Goal: Navigation & Orientation: Understand site structure

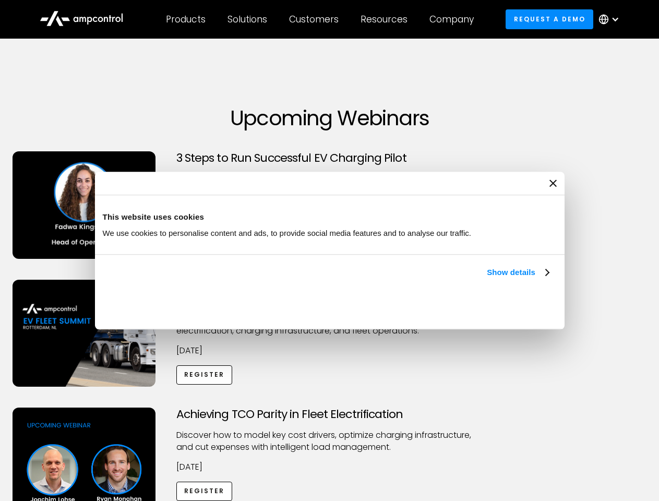
click at [487, 279] on link "Show details" at bounding box center [518, 272] width 62 height 13
click at [0, 0] on div "Necessary cookies help make a website usable by enabling basic functions like p…" at bounding box center [0, 0] width 0 height 0
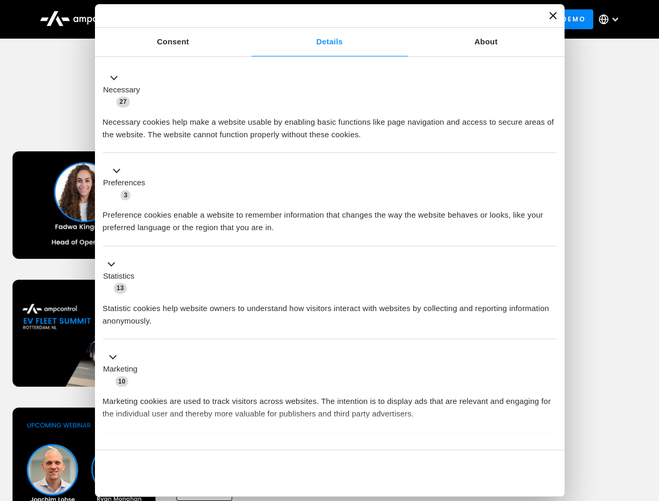
click at [648, 421] on div "Achieving TCO Parity in Fleet Electrification Discover how to model key cost dr…" at bounding box center [330, 490] width 656 height 164
click at [321, 19] on div "Customers" at bounding box center [314, 19] width 50 height 11
click at [185, 19] on div "Products" at bounding box center [186, 19] width 40 height 11
click at [248, 19] on div "Solutions" at bounding box center [248, 19] width 40 height 11
click at [316, 19] on div "Customers" at bounding box center [314, 19] width 50 height 11
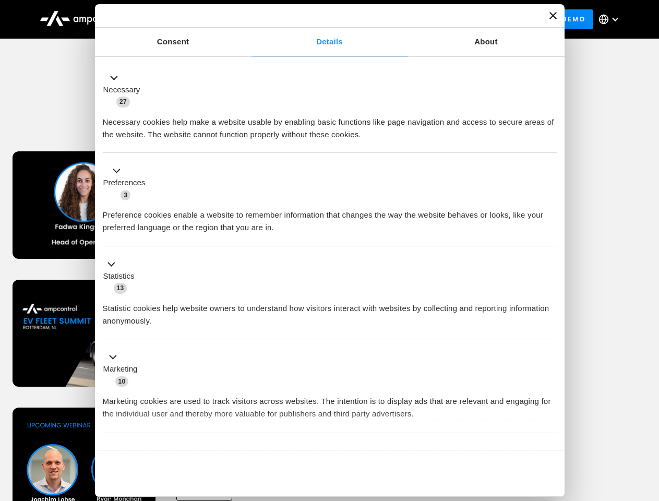
click at [386, 19] on div "Resources" at bounding box center [384, 19] width 47 height 11
click at [455, 19] on div "Company" at bounding box center [452, 19] width 44 height 11
click at [612, 19] on div at bounding box center [615, 19] width 8 height 8
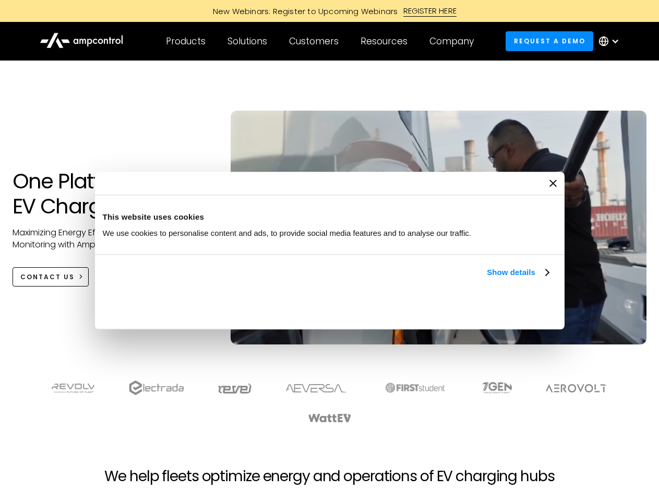
click at [487, 279] on link "Show details" at bounding box center [518, 272] width 62 height 13
click at [0, 0] on div "Necessary cookies help make a website usable by enabling basic functions like p…" at bounding box center [0, 0] width 0 height 0
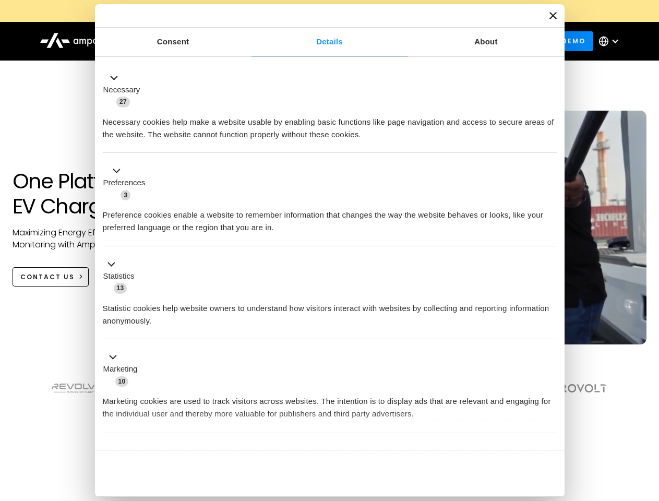
click at [557, 141] on div "Necessary cookies help make a website usable by enabling basic functions like p…" at bounding box center [330, 124] width 454 height 33
click at [321, 41] on div "Customers" at bounding box center [314, 40] width 50 height 11
click at [185, 41] on div "Products" at bounding box center [186, 40] width 40 height 11
click at [248, 41] on div "Solutions" at bounding box center [248, 40] width 40 height 11
click at [316, 41] on div "Customers" at bounding box center [314, 40] width 50 height 11
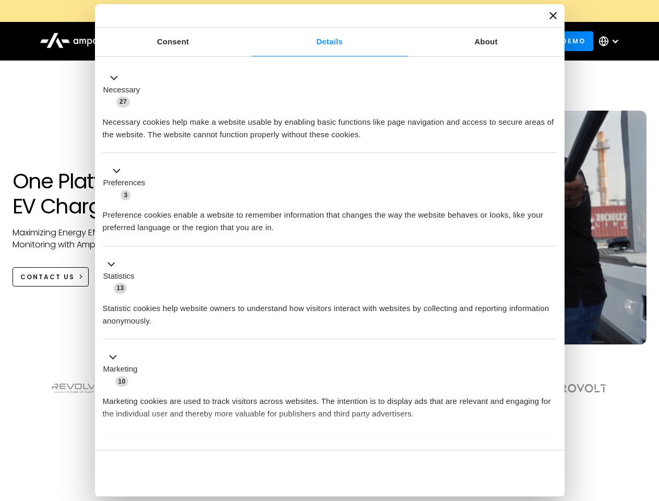
click at [386, 41] on div "Resources" at bounding box center [384, 40] width 47 height 11
click at [455, 41] on div "Company" at bounding box center [452, 40] width 44 height 11
click at [612, 41] on div at bounding box center [615, 41] width 8 height 8
